Goal: Find specific page/section: Find specific page/section

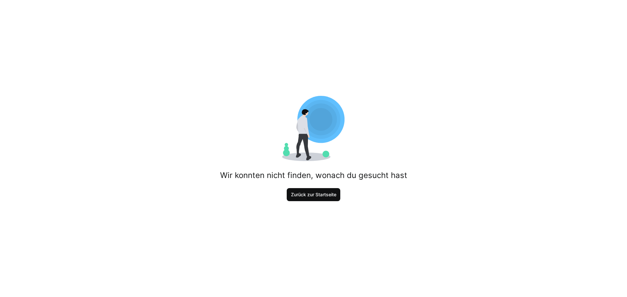
click at [296, 198] on span "Zurück zur Startseite" at bounding box center [314, 194] width 54 height 13
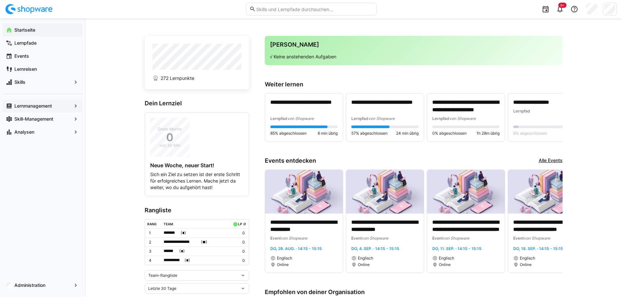
click at [76, 106] on eds-icon at bounding box center [75, 106] width 7 height 7
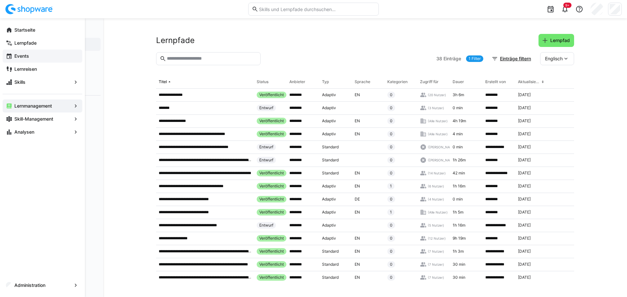
click at [0, 0] on app-navigation-label "Events" at bounding box center [0, 0] width 0 height 0
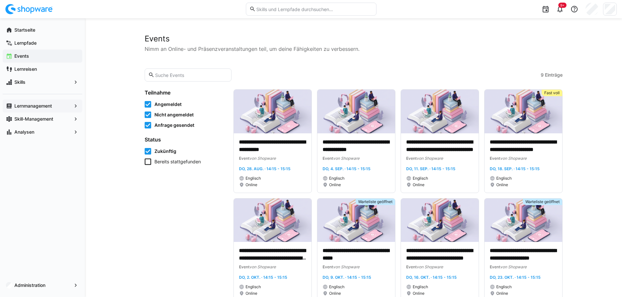
click at [74, 105] on eds-icon at bounding box center [75, 106] width 7 height 7
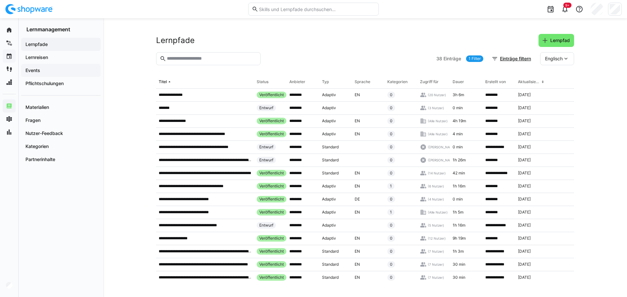
click at [40, 70] on span "Events" at bounding box center [60, 70] width 73 height 7
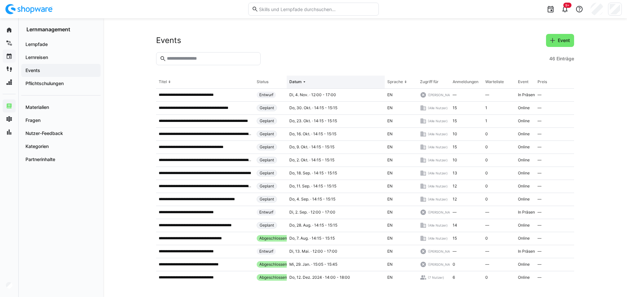
click at [299, 81] on div "Datum" at bounding box center [295, 81] width 12 height 5
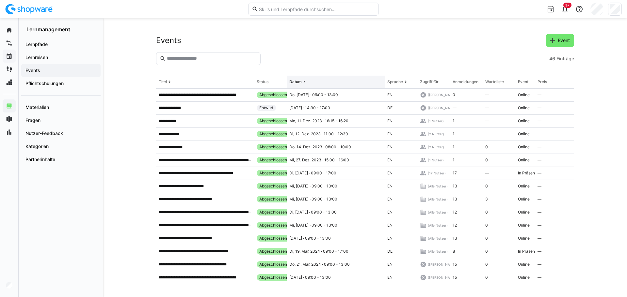
click at [298, 82] on div "Datum" at bounding box center [295, 81] width 12 height 5
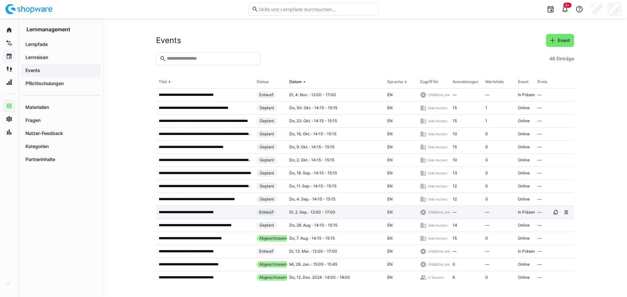
scroll to position [33, 0]
